Goal: Book appointment/travel/reservation

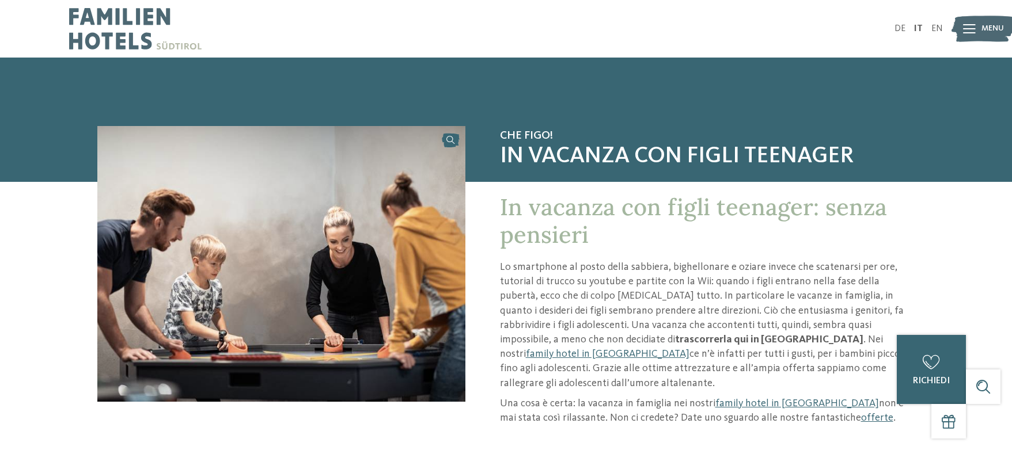
click at [985, 26] on span "Menu" at bounding box center [992, 29] width 22 height 12
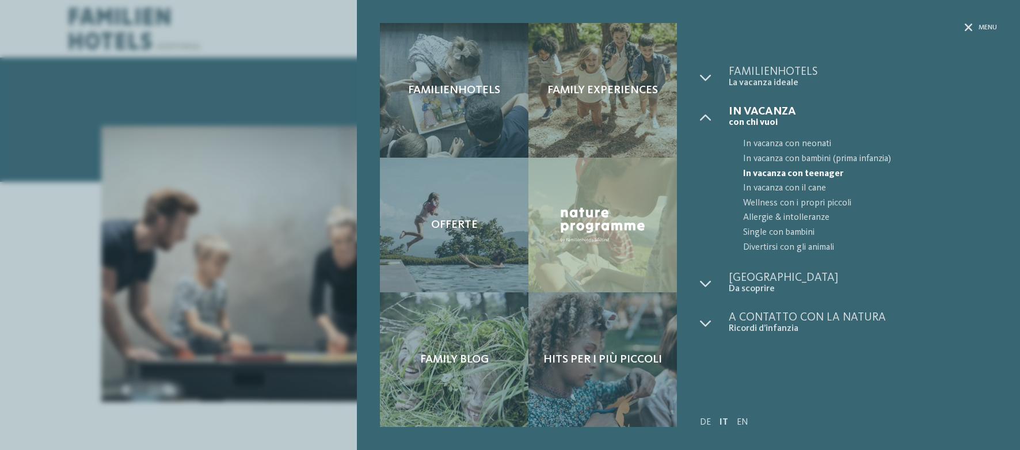
click at [294, 28] on div "Familienhotels Family experiences Offerte" at bounding box center [510, 225] width 1020 height 450
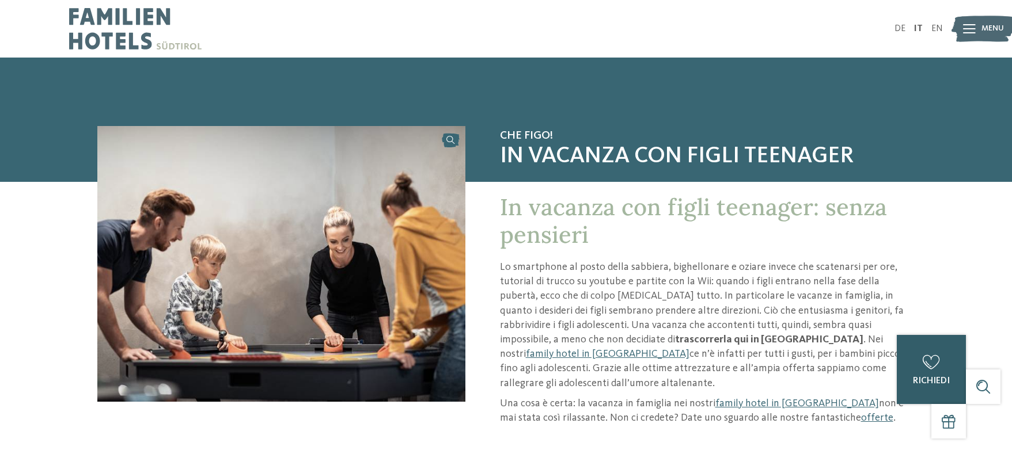
click at [916, 360] on div "0 [GEOGRAPHIC_DATA] 0 di 5 hotel aggiunti alla richiesta Richiedi ora" at bounding box center [930, 369] width 69 height 69
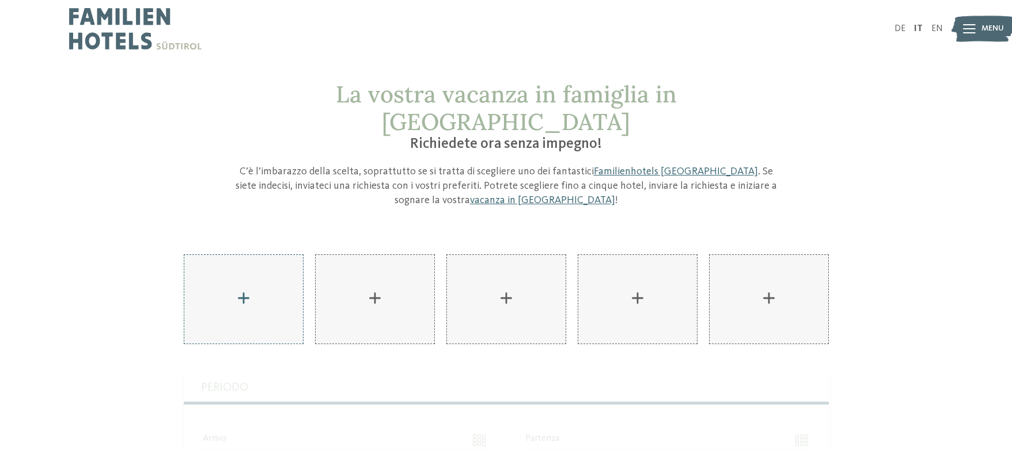
click at [244, 269] on div "AKI Family Resort PLOSE aggiungere" at bounding box center [243, 299] width 119 height 89
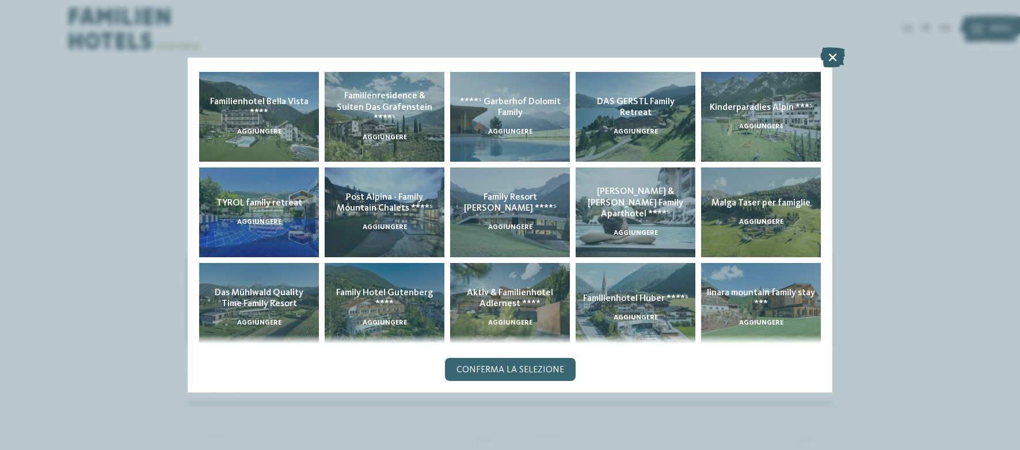
click at [833, 47] on icon at bounding box center [832, 57] width 25 height 20
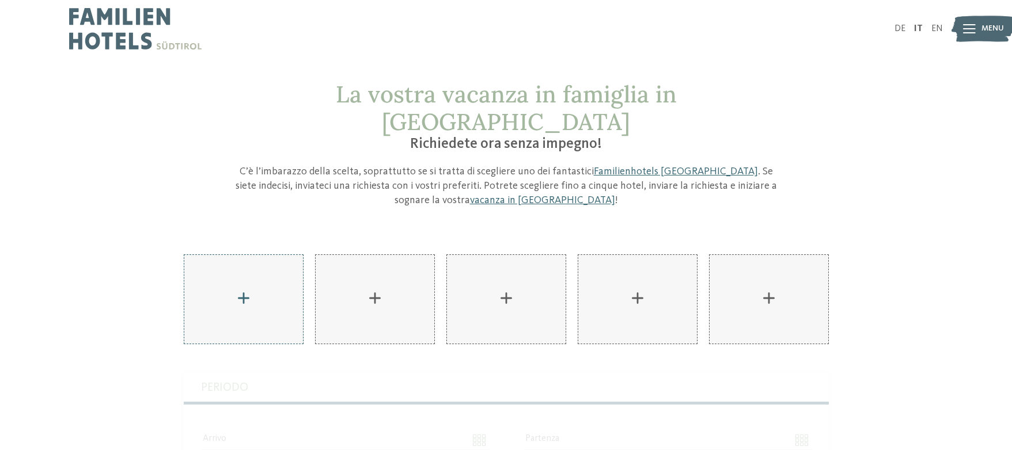
click at [240, 273] on div "AKI Family Resort PLOSE aggiungere" at bounding box center [243, 299] width 119 height 89
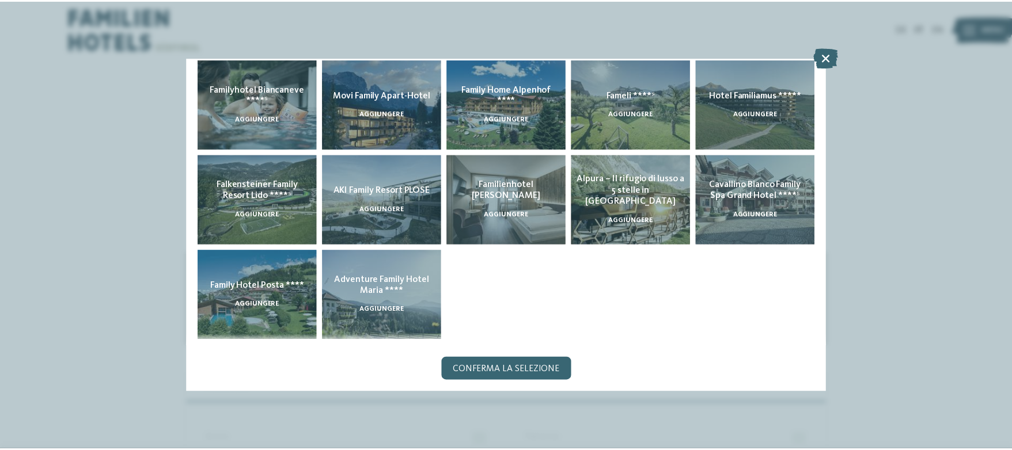
scroll to position [302, 0]
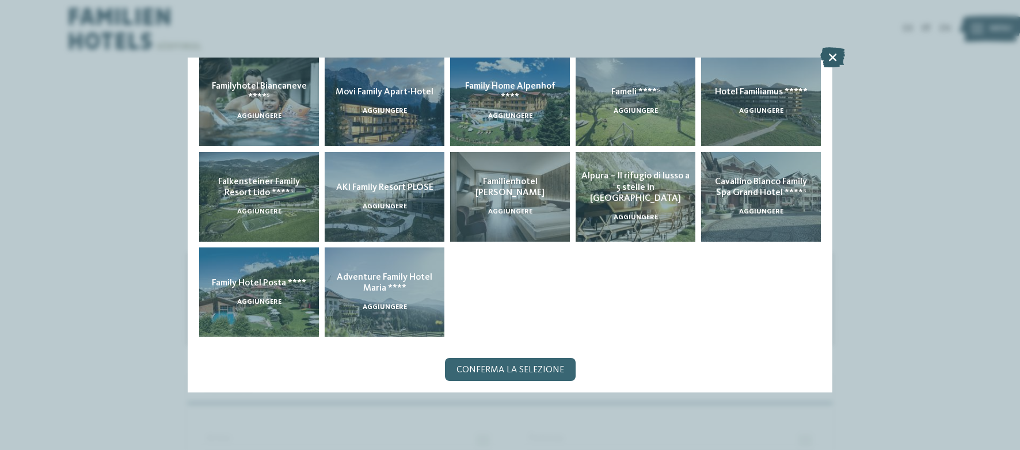
click at [835, 59] on icon at bounding box center [832, 57] width 25 height 20
